Goal: Task Accomplishment & Management: Complete application form

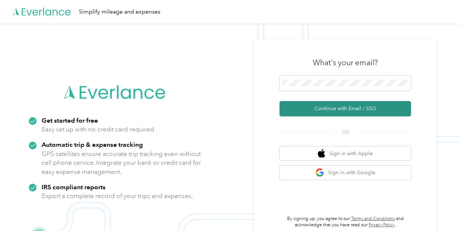
click at [347, 102] on button "Continue with Email / SSO" at bounding box center [346, 108] width 132 height 15
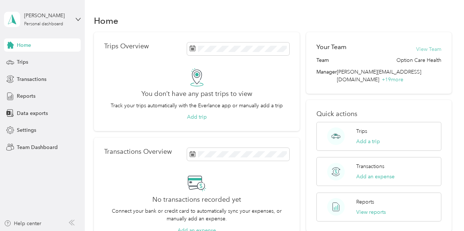
click at [428, 48] on button "View Team" at bounding box center [429, 49] width 25 height 8
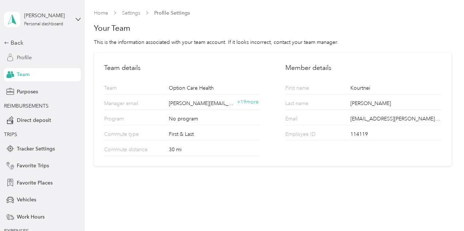
click at [23, 58] on span "Profile" at bounding box center [24, 58] width 15 height 8
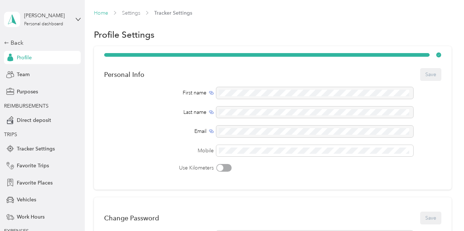
click at [106, 13] on link "Home" at bounding box center [101, 13] width 14 height 6
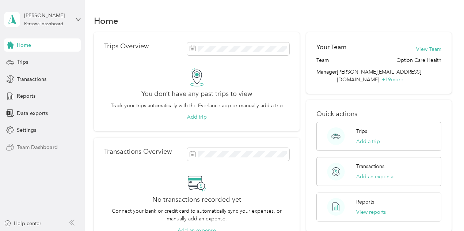
click at [32, 151] on div "Team Dashboard" at bounding box center [42, 146] width 77 height 13
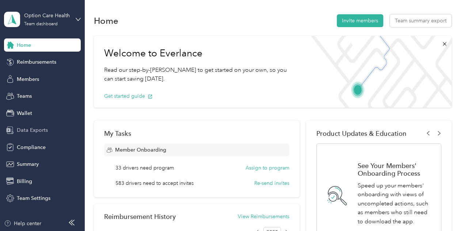
drag, startPoint x: 39, startPoint y: 199, endPoint x: 67, endPoint y: 127, distance: 77.8
click at [67, 130] on div "Home Reimbursements Members Teams Wallet Data Exports Compliance Summary Billin…" at bounding box center [42, 121] width 77 height 166
click at [355, 24] on button "Invite members" at bounding box center [360, 20] width 46 height 13
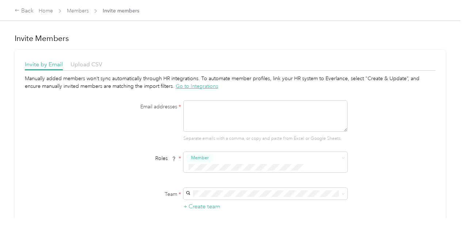
click at [285, 114] on textarea at bounding box center [266, 115] width 164 height 31
paste textarea "[PERSON_NAME]"
type textarea "n"
paste textarea "[PERSON_NAME][EMAIL_ADDRESS][PERSON_NAME][DOMAIN_NAME]"
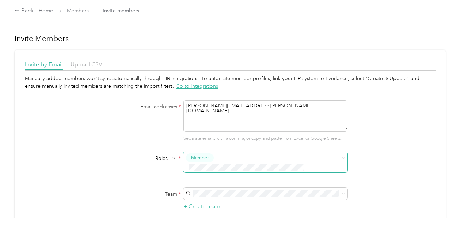
type textarea "[PERSON_NAME][EMAIL_ADDRESS][PERSON_NAME][DOMAIN_NAME]"
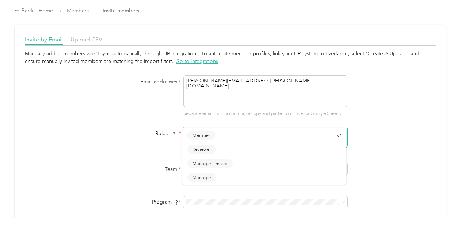
scroll to position [37, 0]
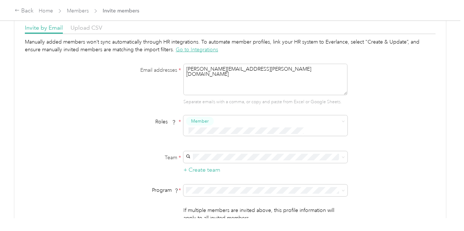
click at [206, 135] on li "Member" at bounding box center [264, 131] width 164 height 14
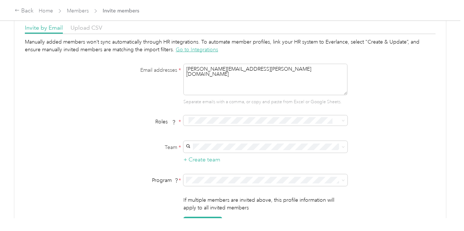
click at [205, 134] on li "Member" at bounding box center [264, 130] width 164 height 14
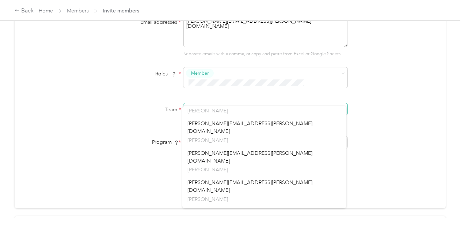
scroll to position [73, 0]
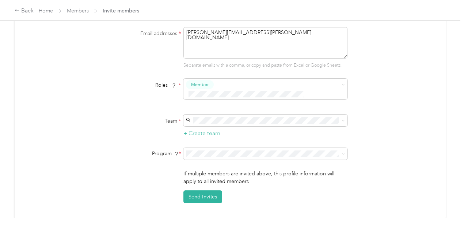
click at [129, 170] on div "If multiple members are invited above, this profile information will apply to a…" at bounding box center [231, 186] width 282 height 33
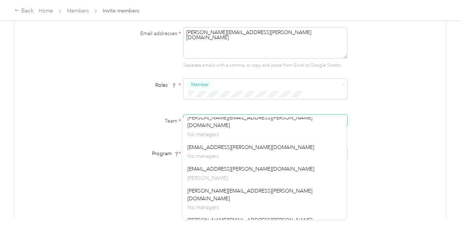
scroll to position [986, 0]
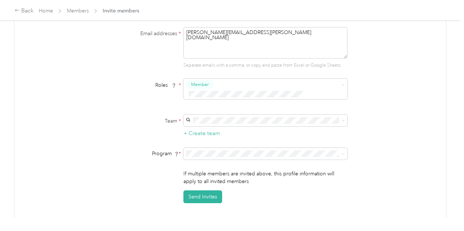
click at [124, 191] on div "If multiple members are invited above, this profile information will apply to a…" at bounding box center [231, 186] width 282 height 33
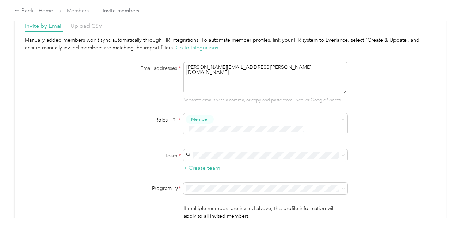
scroll to position [0, 0]
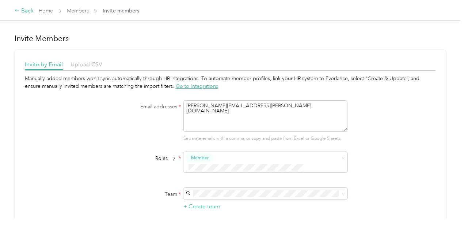
click at [23, 8] on div "Back" at bounding box center [24, 11] width 19 height 9
